Goal: Information Seeking & Learning: Learn about a topic

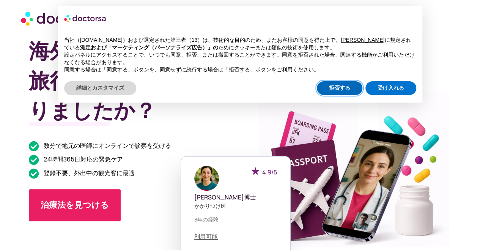
click at [339, 87] on font "拒否する" at bounding box center [339, 88] width 21 height 6
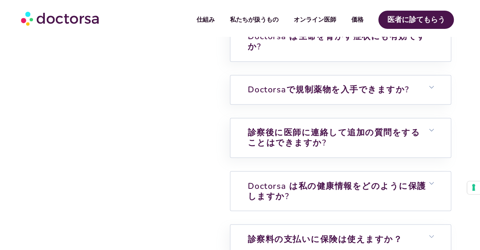
scroll to position [1897, 0]
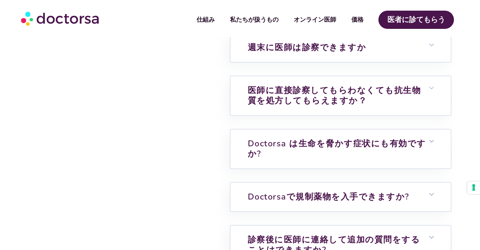
click at [334, 175] on div "医師は英語を話しますか？ Doctorsa の医師は全員英語に堪能で、スムーズなコミュニケーションを確保するために各医師の言語能力が慎重に検証されています。 …" at bounding box center [340, 181] width 221 height 554
click at [332, 185] on h6 "Doctorsaで規制薬物を入手できますか?" at bounding box center [340, 196] width 220 height 29
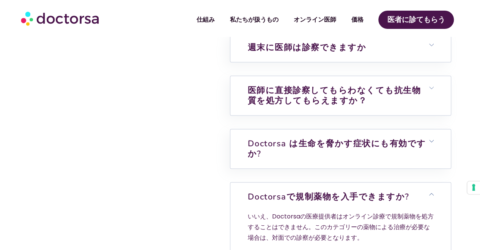
click at [332, 183] on h6 "Doctorsaで規制薬物を入手できますか?" at bounding box center [340, 196] width 220 height 29
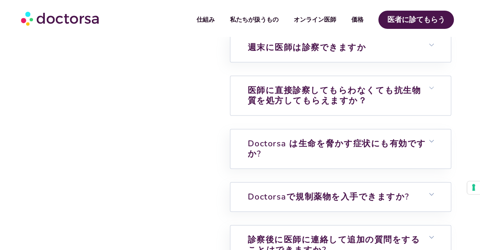
click at [330, 82] on h6 "医師に直接診察してもらわなくても抗生物質を処方してもらえますか？" at bounding box center [340, 95] width 220 height 39
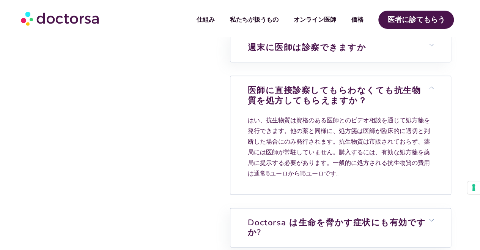
click at [329, 86] on font "医師に直接診察してもらわなくても抗生物質を処方してもらえますか？" at bounding box center [333, 95] width 173 height 21
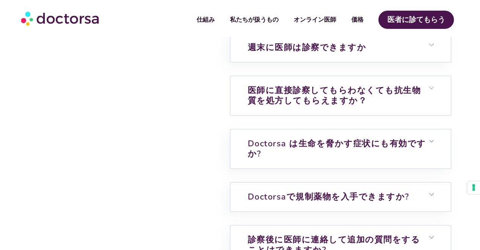
click at [329, 86] on font "医師に直接診察してもらわなくても抗生物質を処方してもらえますか？" at bounding box center [333, 95] width 173 height 21
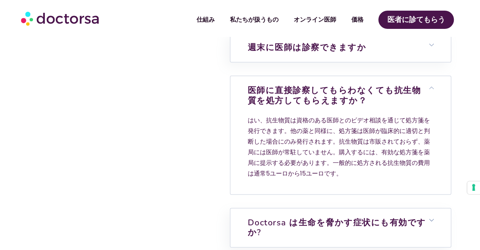
click at [329, 86] on font "医師に直接診察してもらわなくても抗生物質を処方してもらえますか？" at bounding box center [333, 95] width 173 height 21
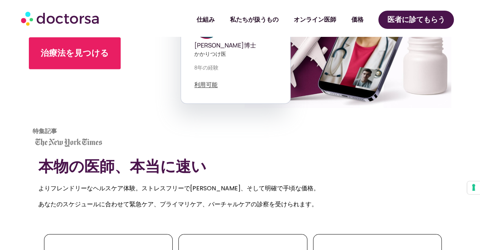
scroll to position [0, 0]
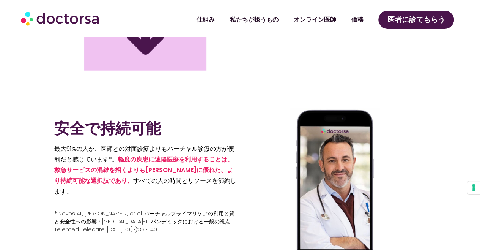
scroll to position [1252, 0]
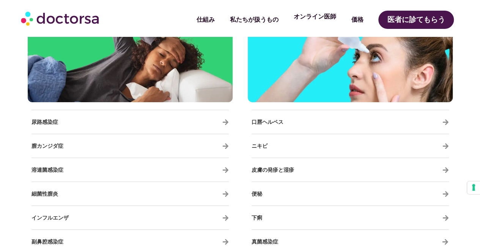
click at [329, 22] on link "オンライン医師" at bounding box center [315, 16] width 58 height 17
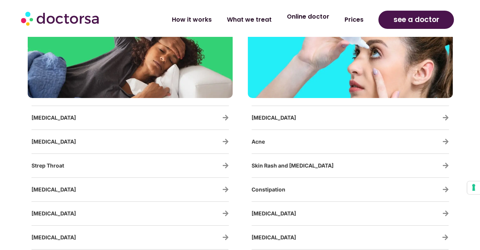
scroll to position [1248, 0]
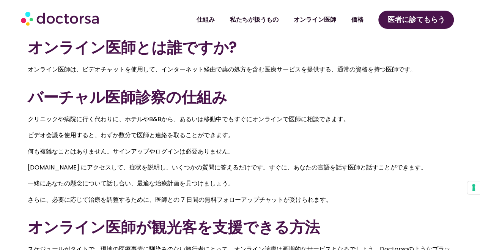
scroll to position [417, 0]
